Goal: Navigation & Orientation: Find specific page/section

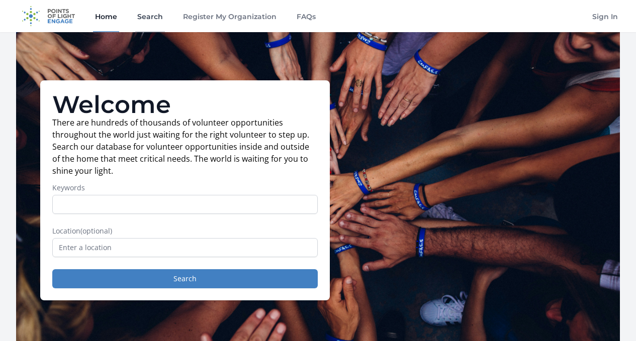
click at [137, 16] on link "Search" at bounding box center [150, 16] width 30 height 32
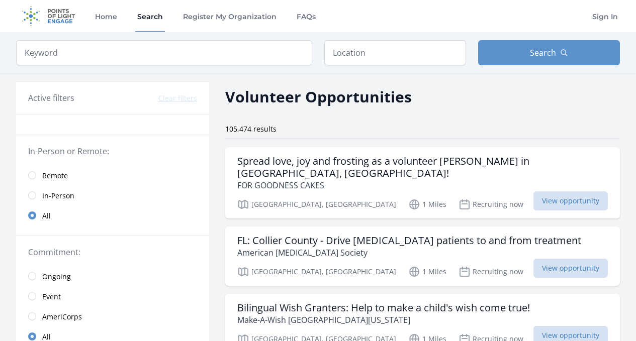
click at [208, 20] on link "Register My Organization" at bounding box center [229, 16] width 97 height 32
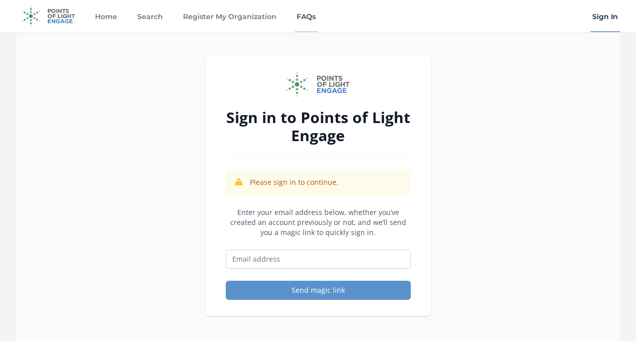
click at [299, 21] on link "FAQs" at bounding box center [305, 16] width 23 height 32
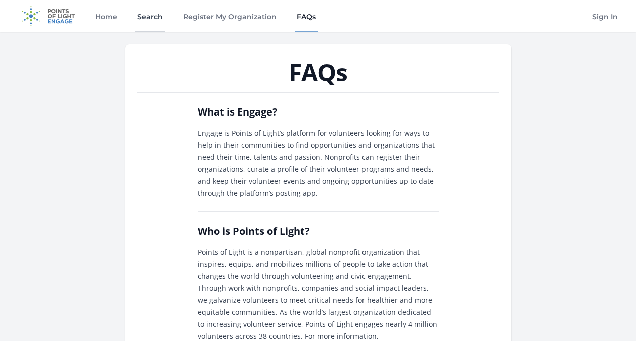
click at [145, 23] on link "Search" at bounding box center [150, 16] width 30 height 32
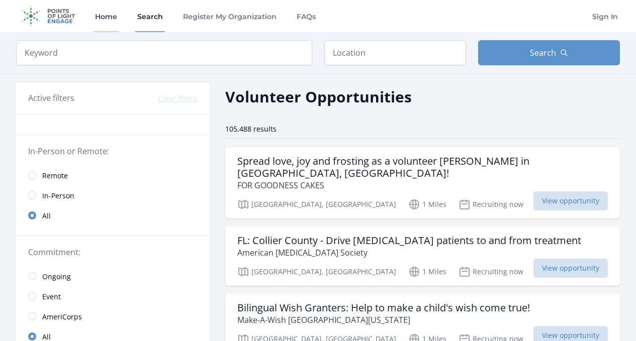
click at [105, 23] on link "Home" at bounding box center [106, 16] width 26 height 32
